Goal: Information Seeking & Learning: Find specific page/section

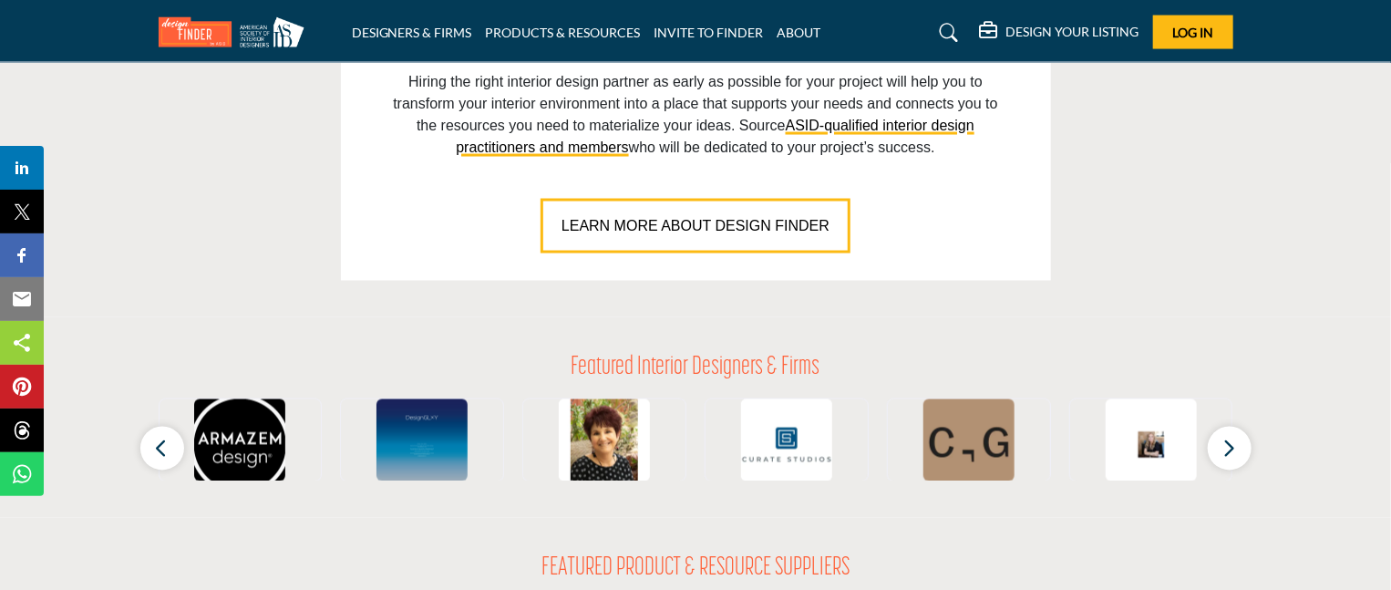
scroll to position [1550, 0]
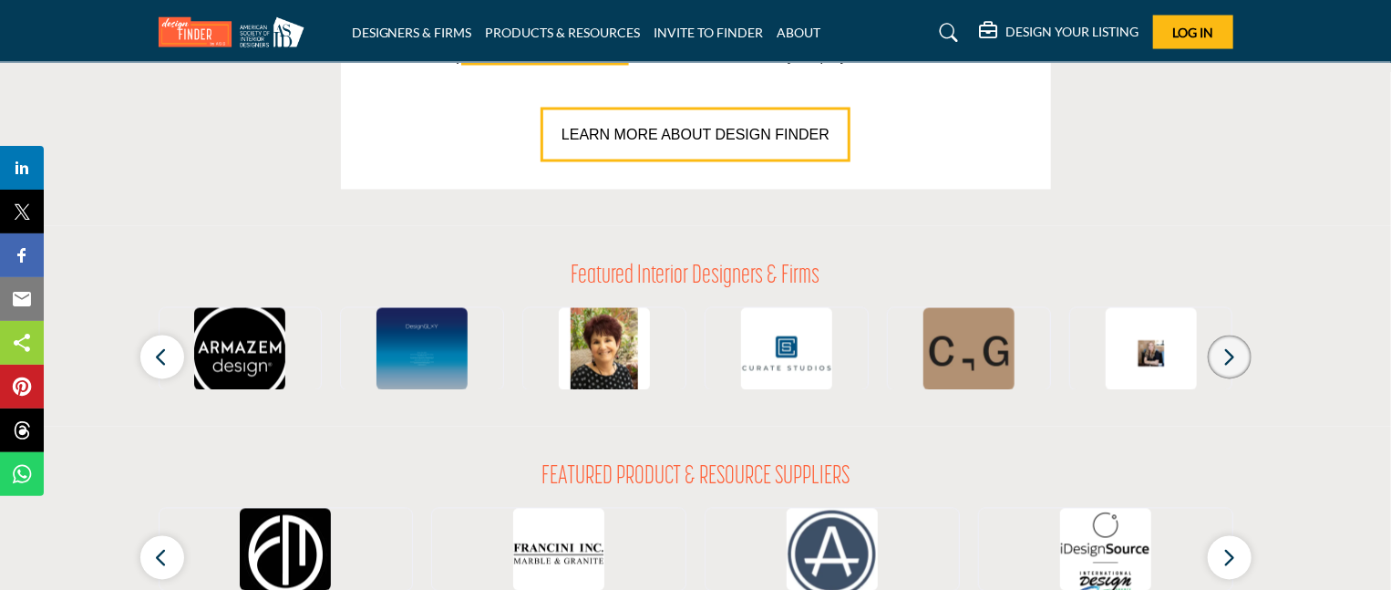
click at [1235, 351] on icon "button" at bounding box center [1230, 358] width 15 height 23
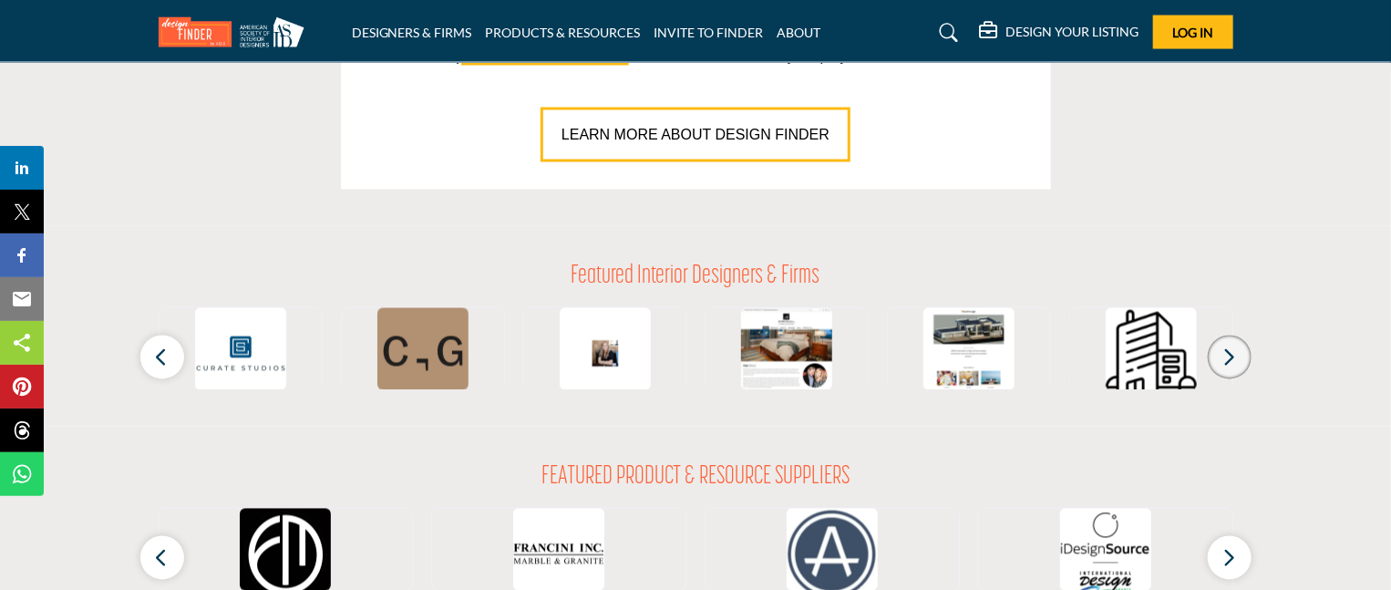
click at [1236, 357] on icon "button" at bounding box center [1230, 358] width 15 height 23
click at [1233, 357] on icon "button" at bounding box center [1230, 358] width 15 height 23
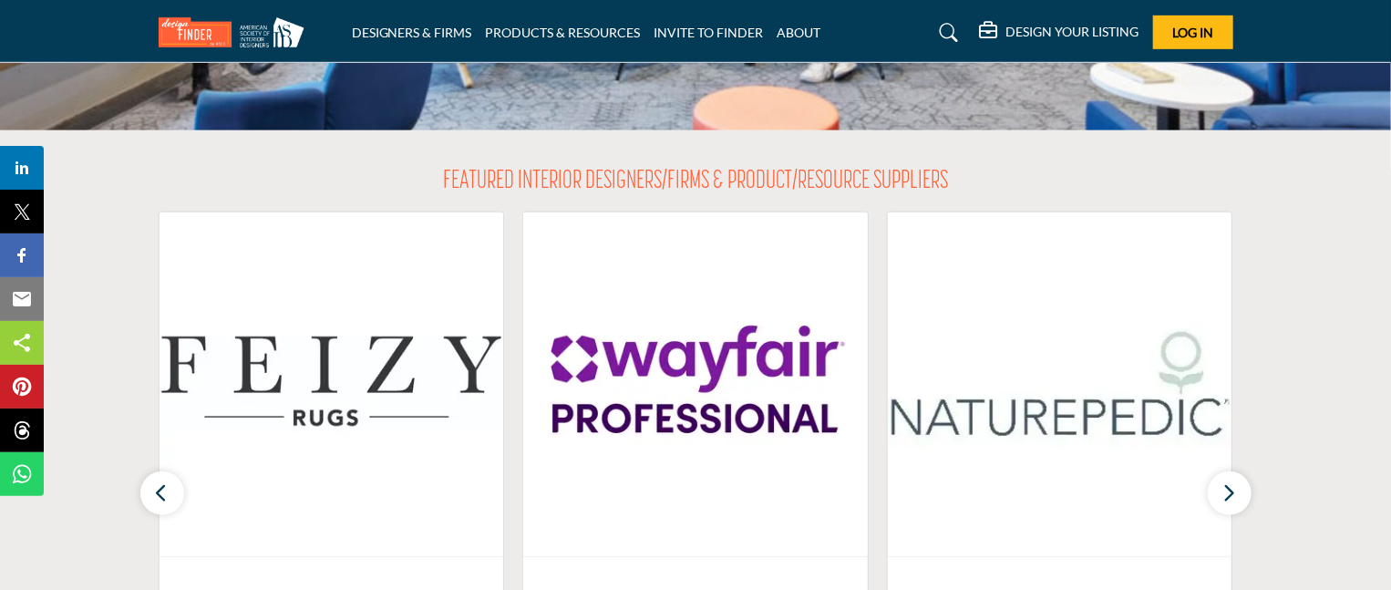
scroll to position [0, 0]
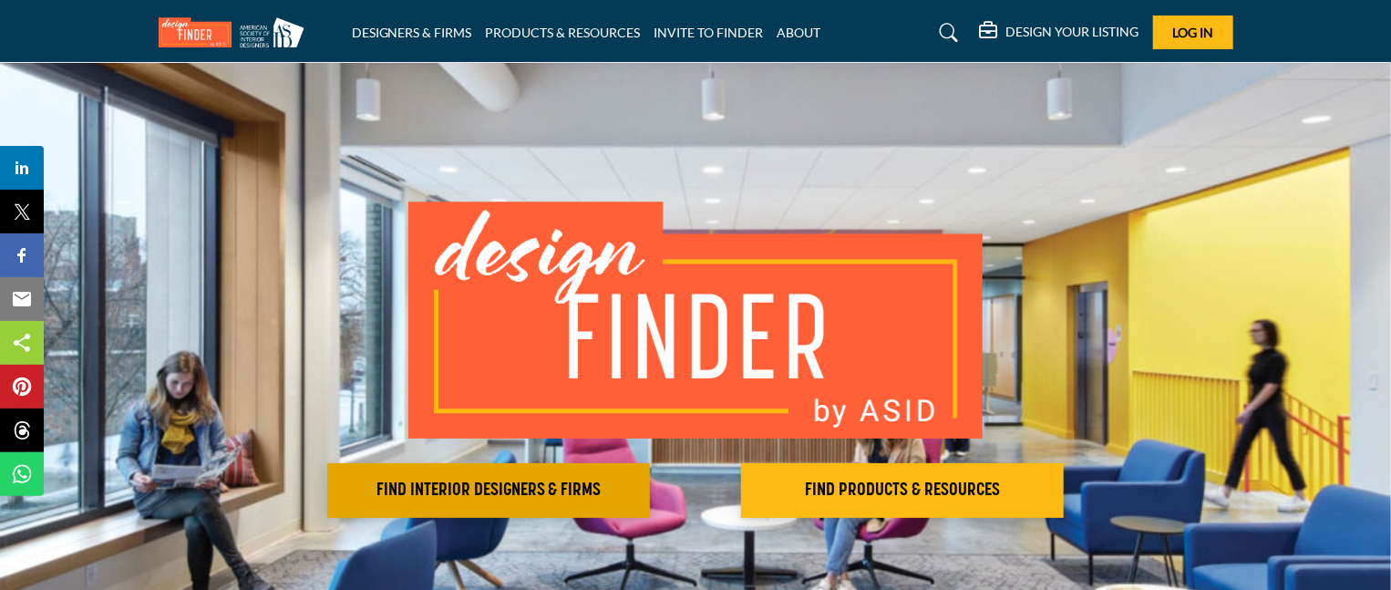
click at [440, 491] on h2 "FIND INTERIOR DESIGNERS & FIRMS" at bounding box center [489, 491] width 312 height 22
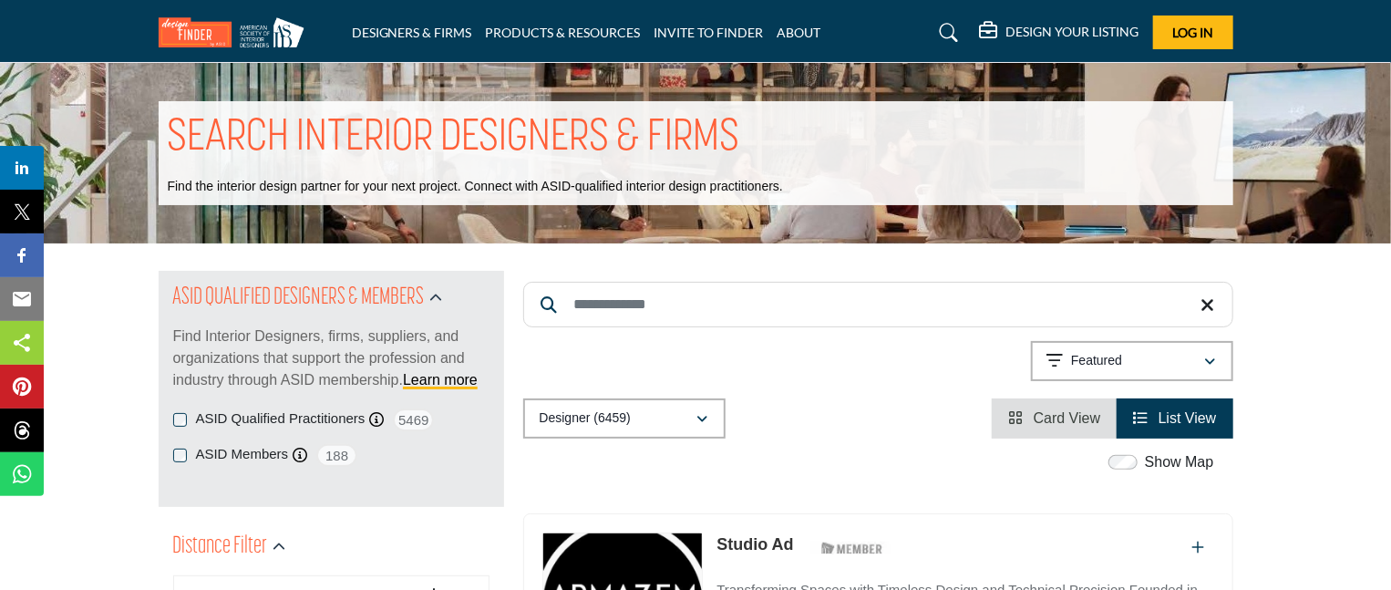
click at [599, 306] on input "Search Keyword" at bounding box center [878, 305] width 710 height 46
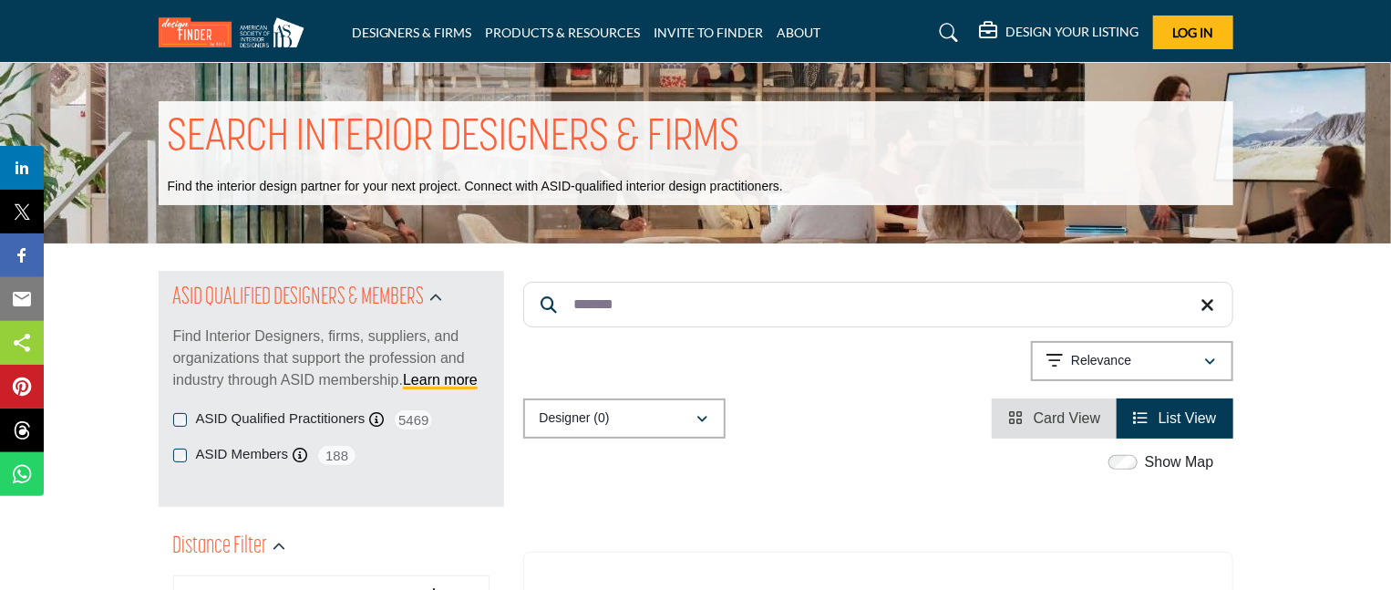
type input "*******"
